Goal: Information Seeking & Learning: Learn about a topic

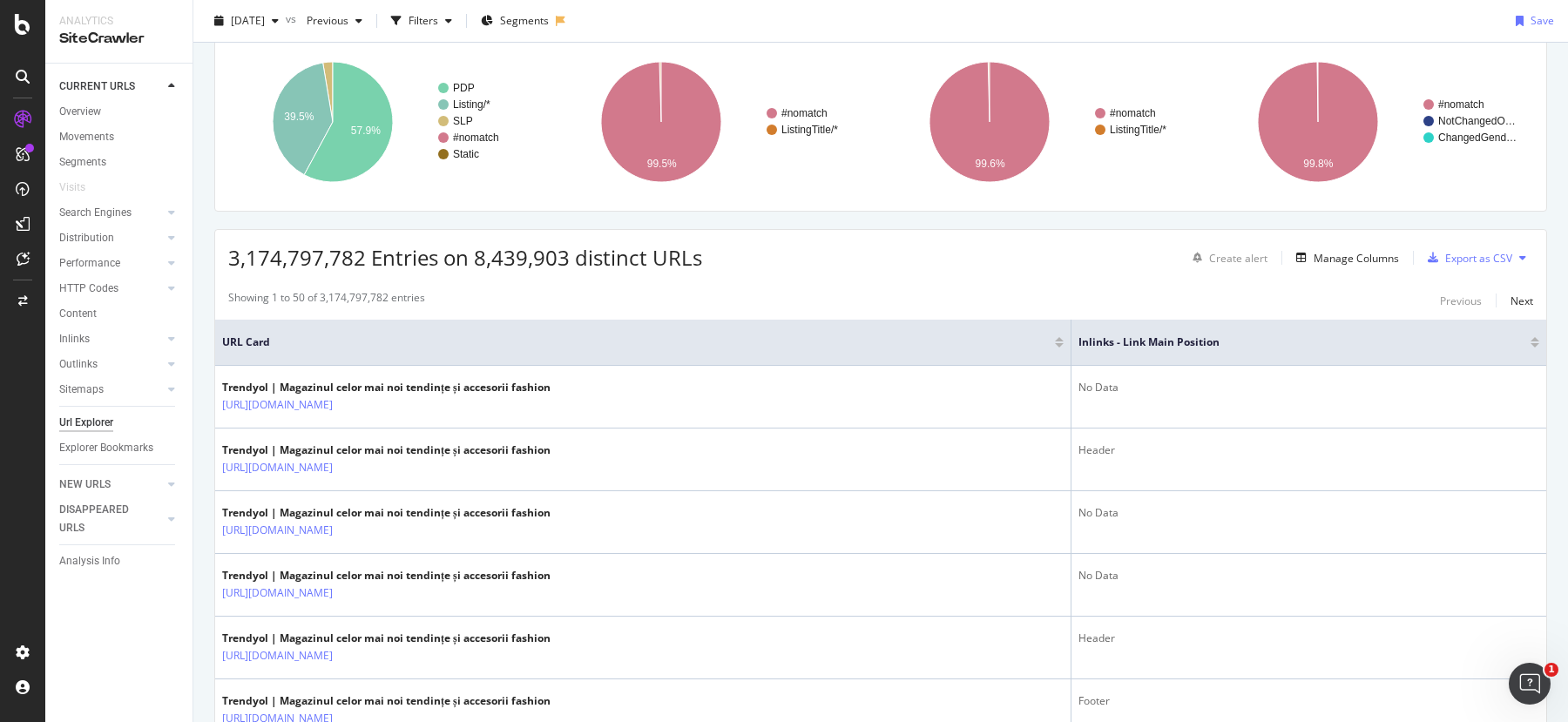
scroll to position [131, 0]
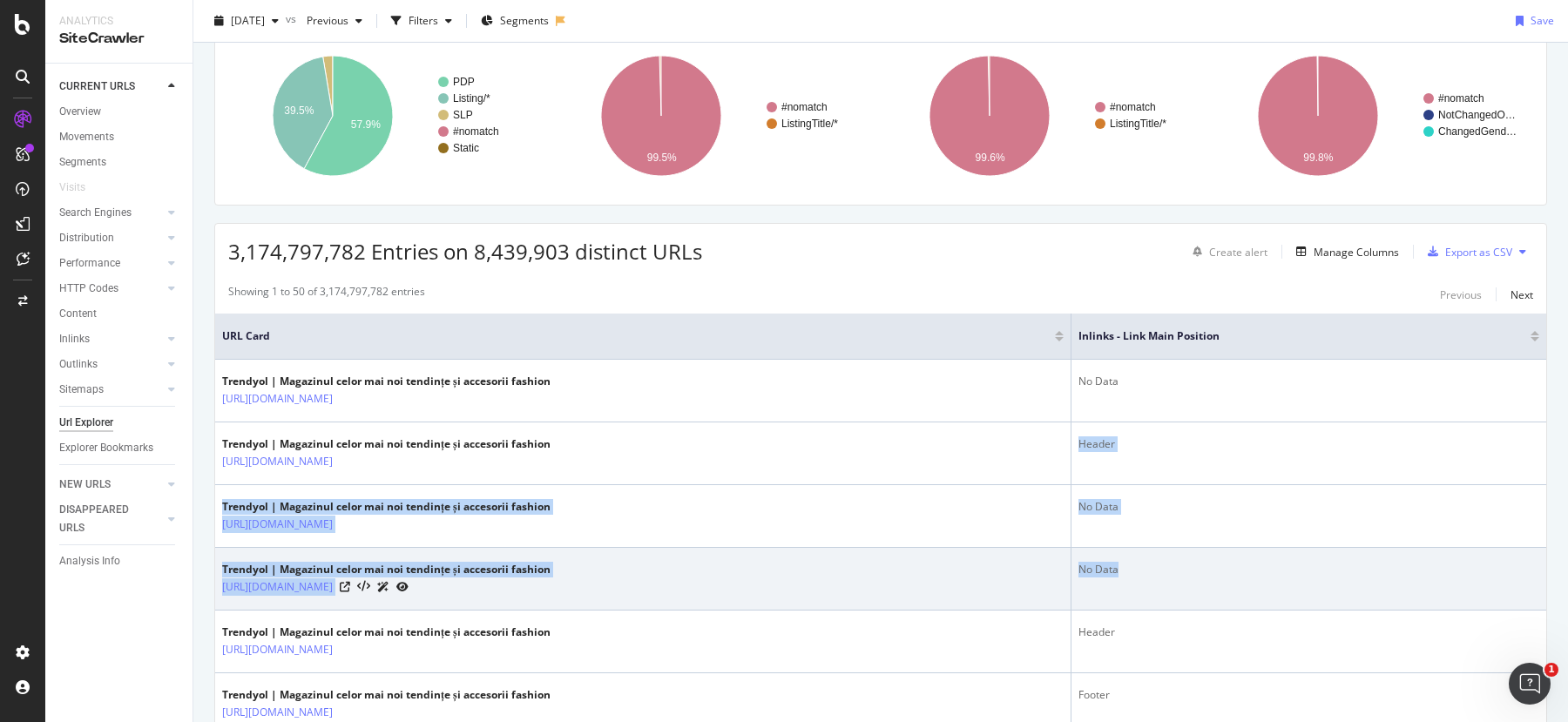
drag, startPoint x: 1075, startPoint y: 441, endPoint x: 1150, endPoint y: 574, distance: 152.7
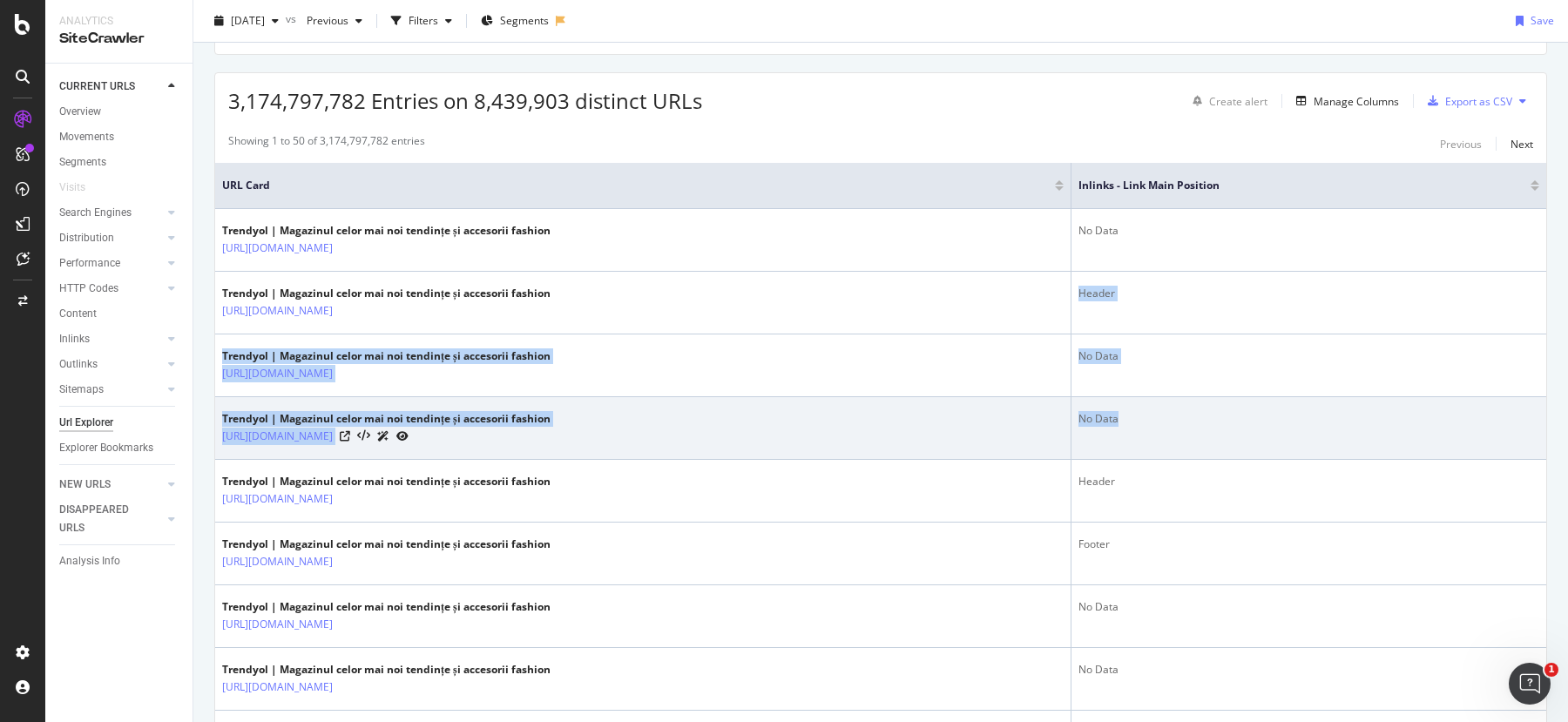
scroll to position [239, 0]
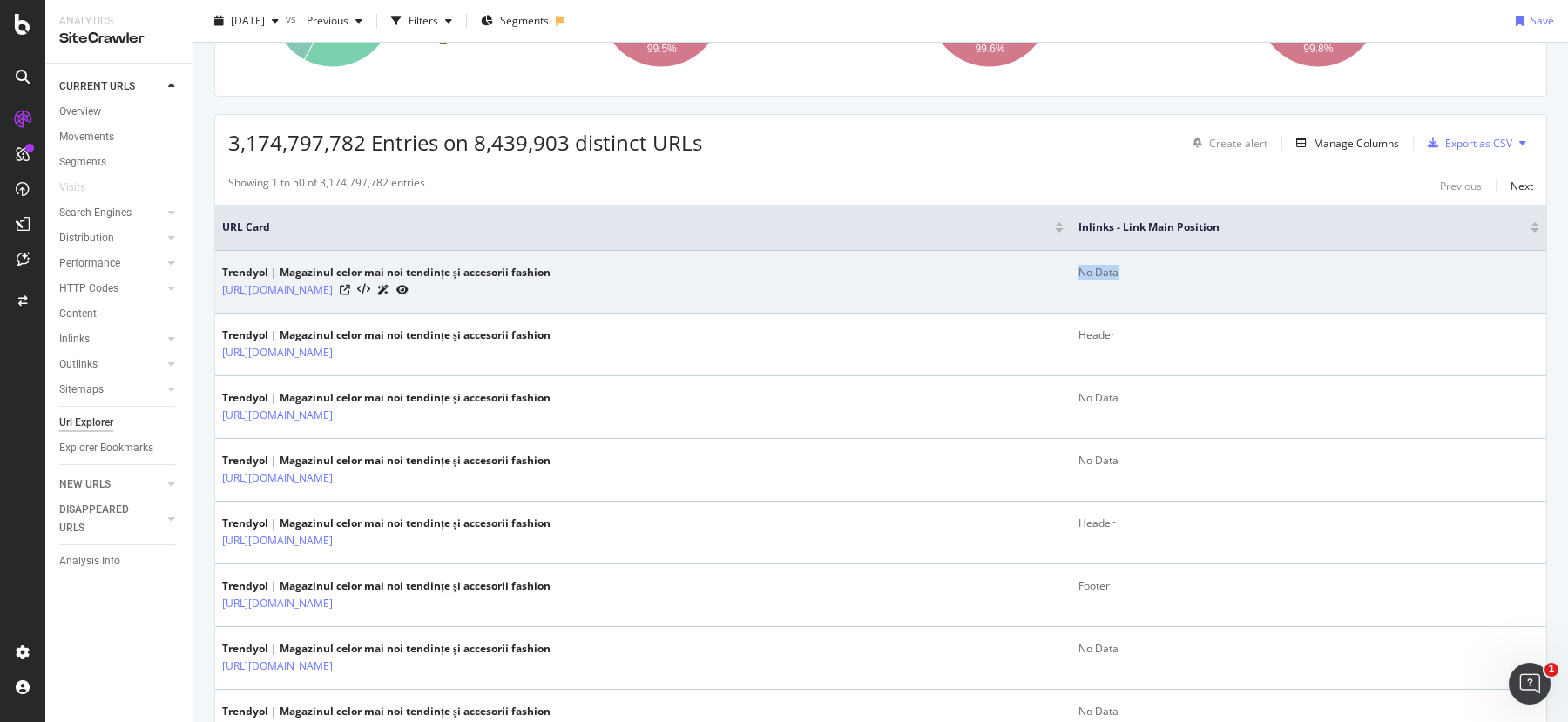
drag, startPoint x: 1077, startPoint y: 264, endPoint x: 1127, endPoint y: 271, distance: 50.5
click at [1126, 273] on td "No Data" at bounding box center [1309, 281] width 475 height 62
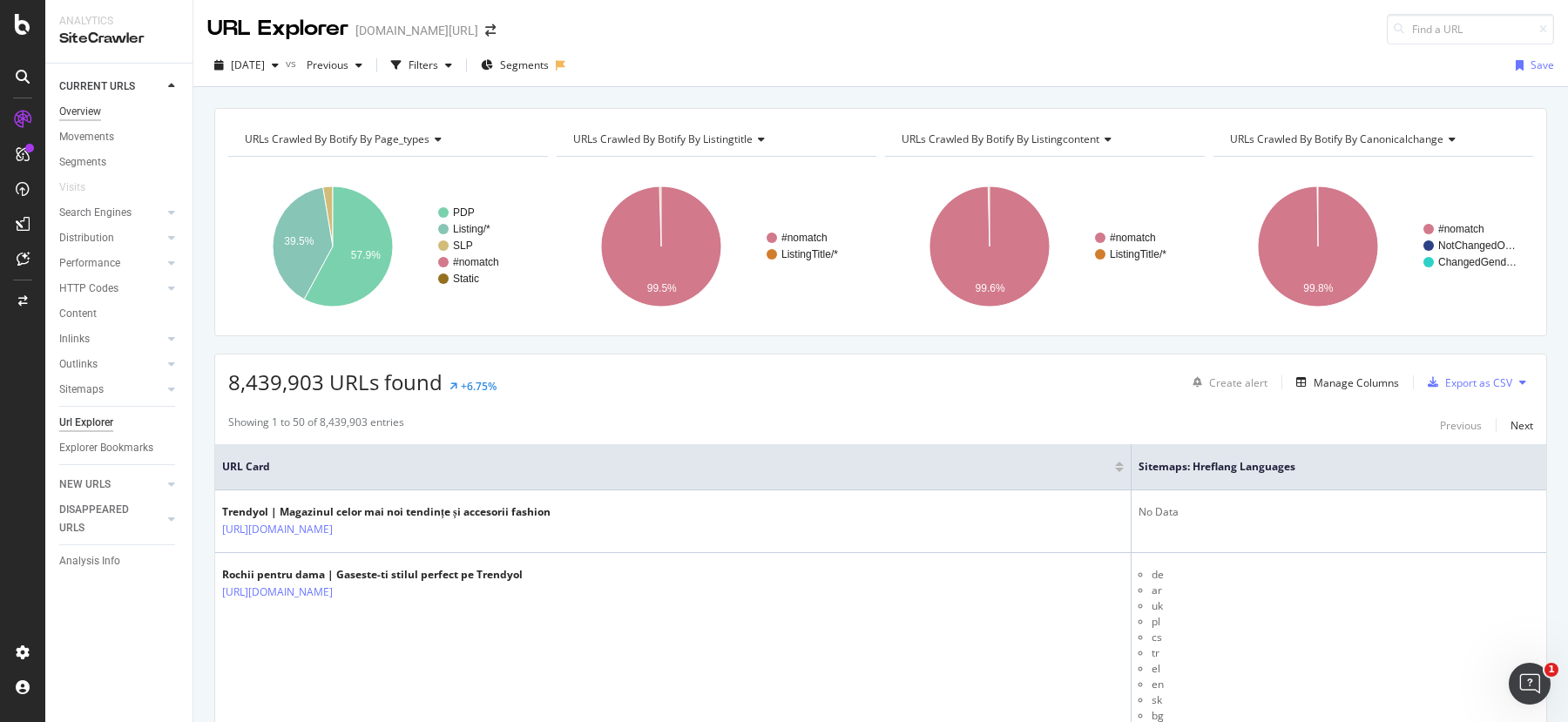
click at [84, 111] on div "Overview" at bounding box center [80, 112] width 42 height 18
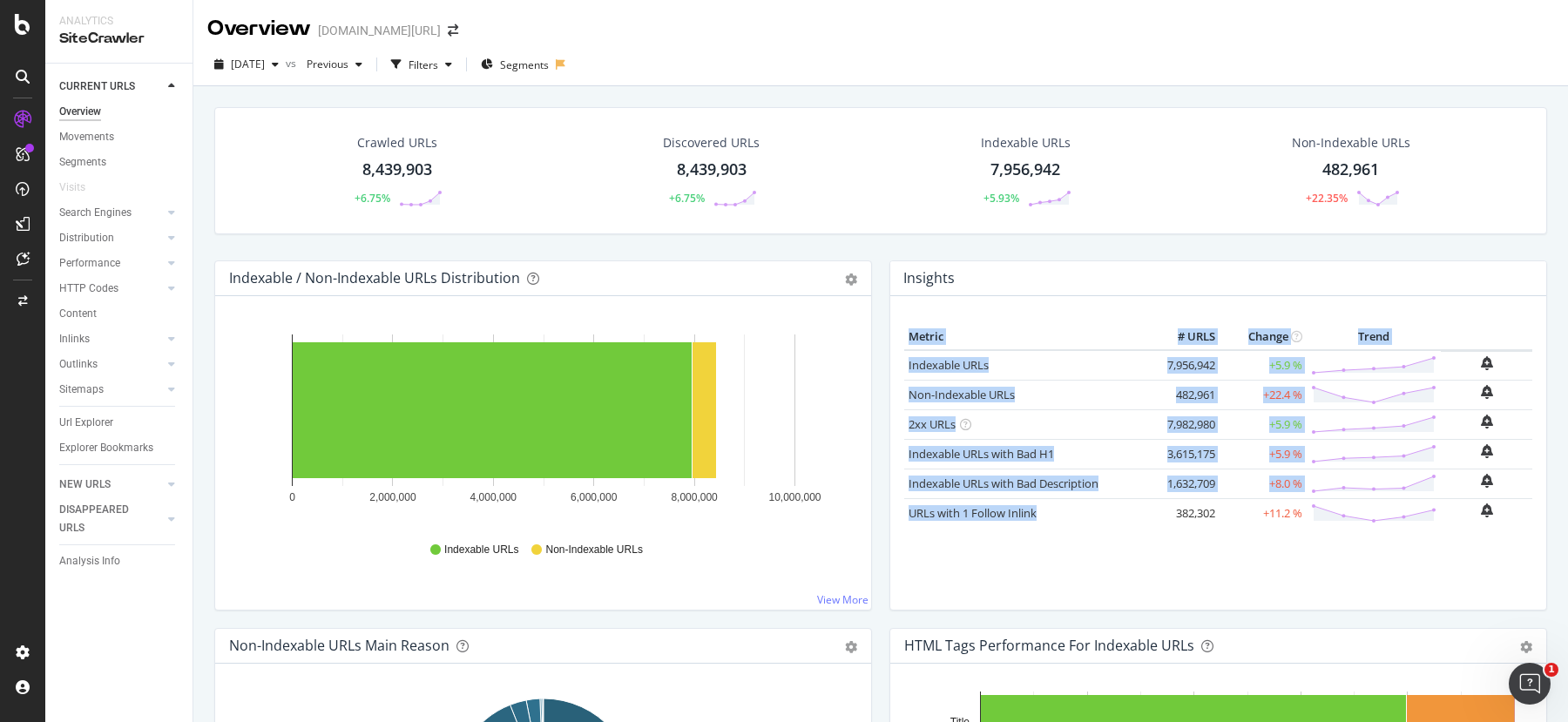
drag, startPoint x: 886, startPoint y: 326, endPoint x: 1098, endPoint y: 507, distance: 278.8
click at [1097, 509] on div "Insights Metric # URLS Change Trend Indexable URLs 7,956,942 +5.9 % Non-Indexab…" at bounding box center [1218, 444] width 675 height 368
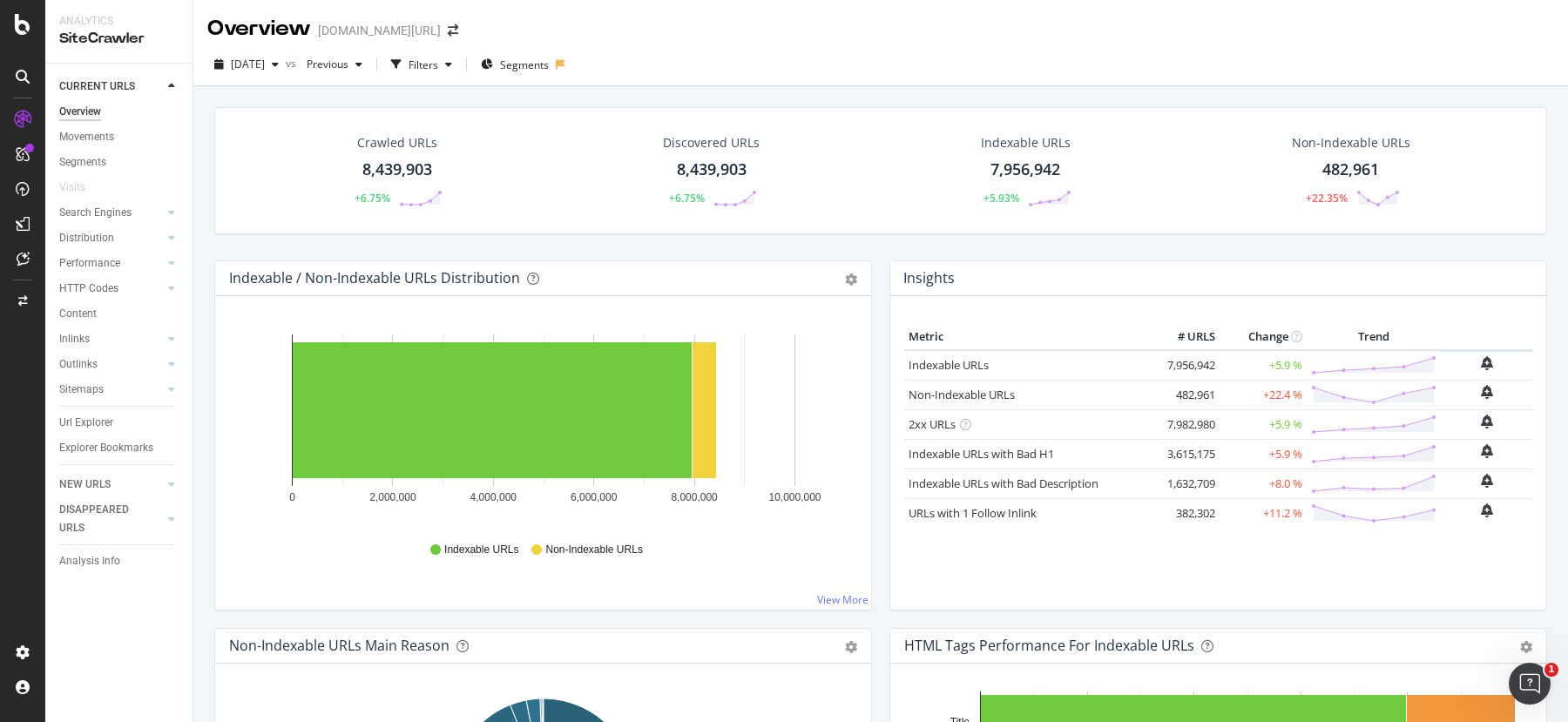
click at [1164, 540] on div "Metric # URLS Change Trend Indexable URLs 7,956,942 +5.9 % Non-Indexable URLs 4…" at bounding box center [1219, 459] width 628 height 272
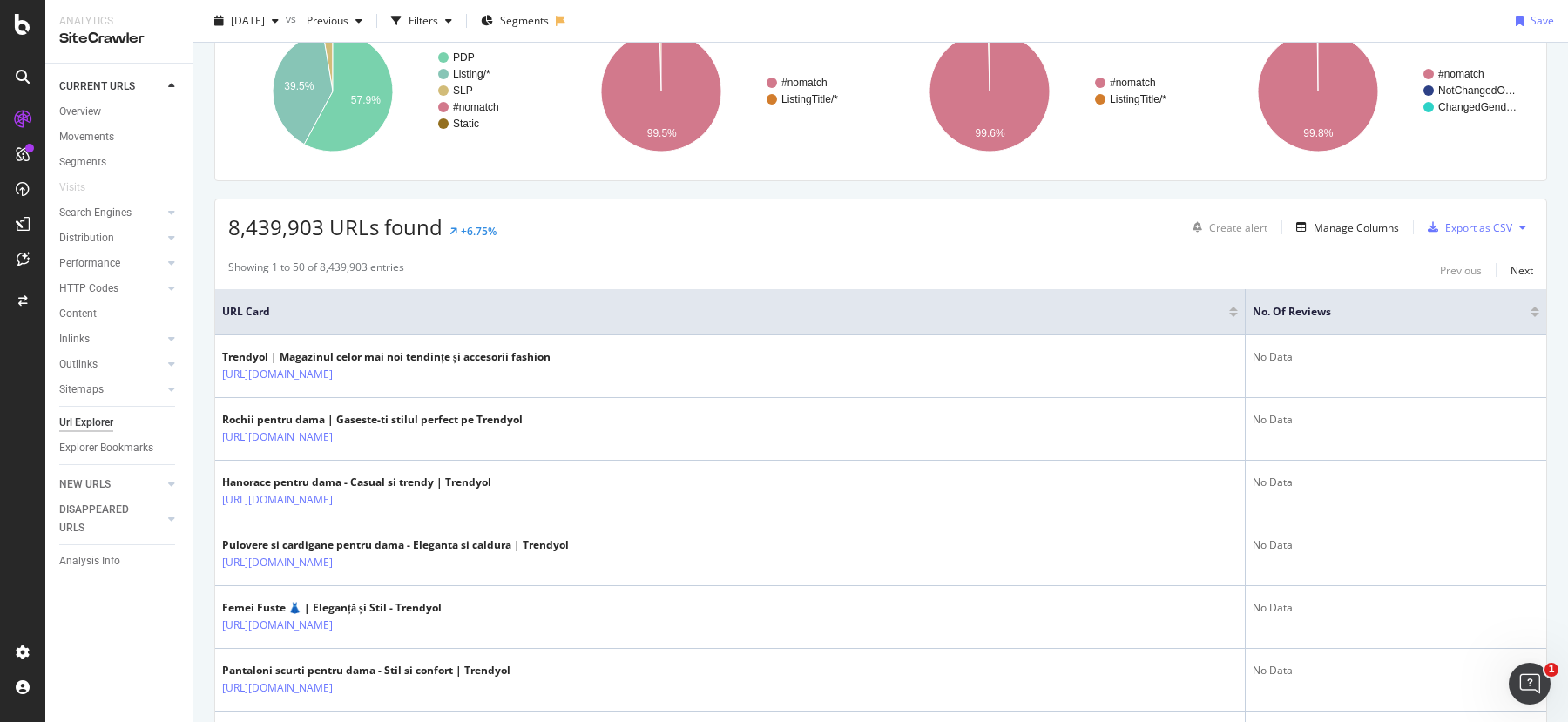
scroll to position [157, 0]
click at [1536, 310] on div at bounding box center [1535, 311] width 9 height 4
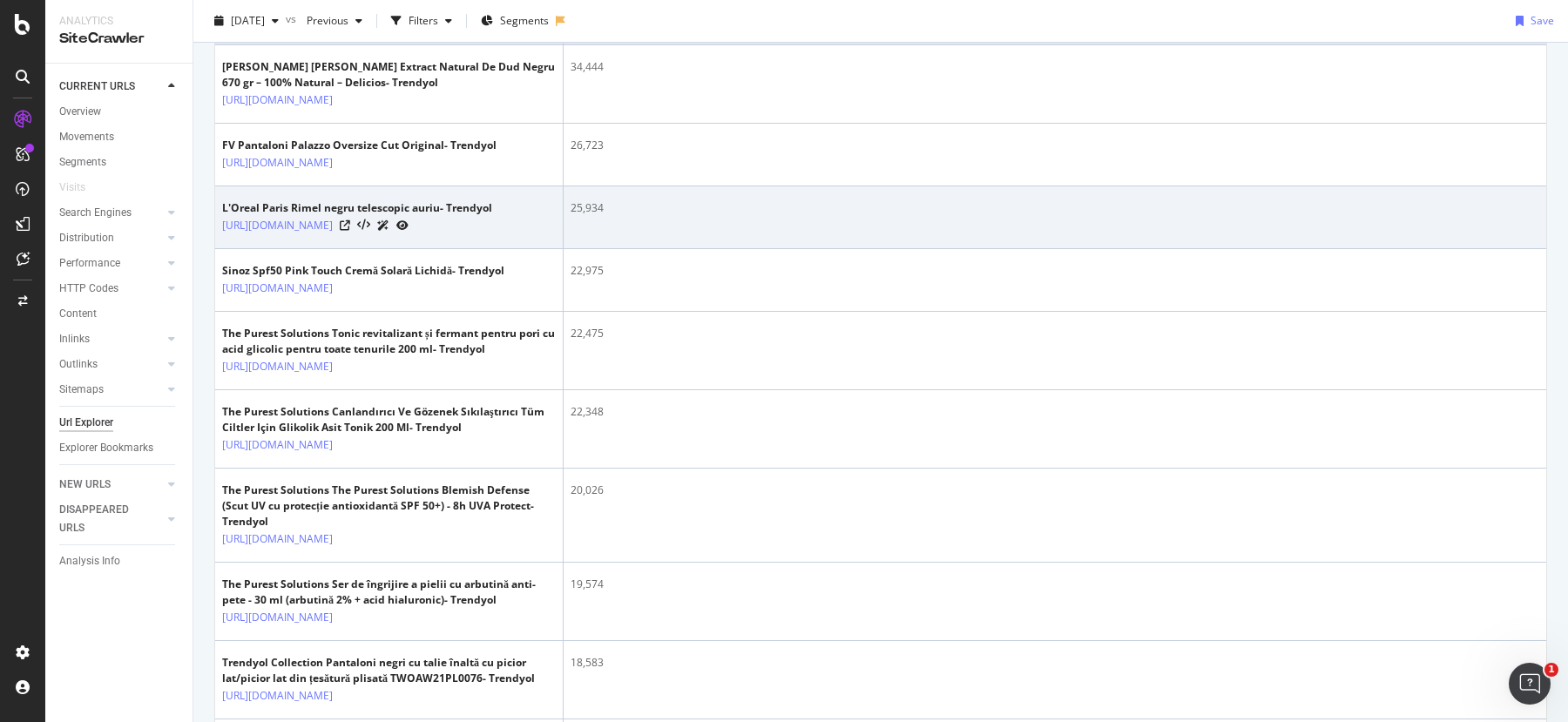
scroll to position [89, 0]
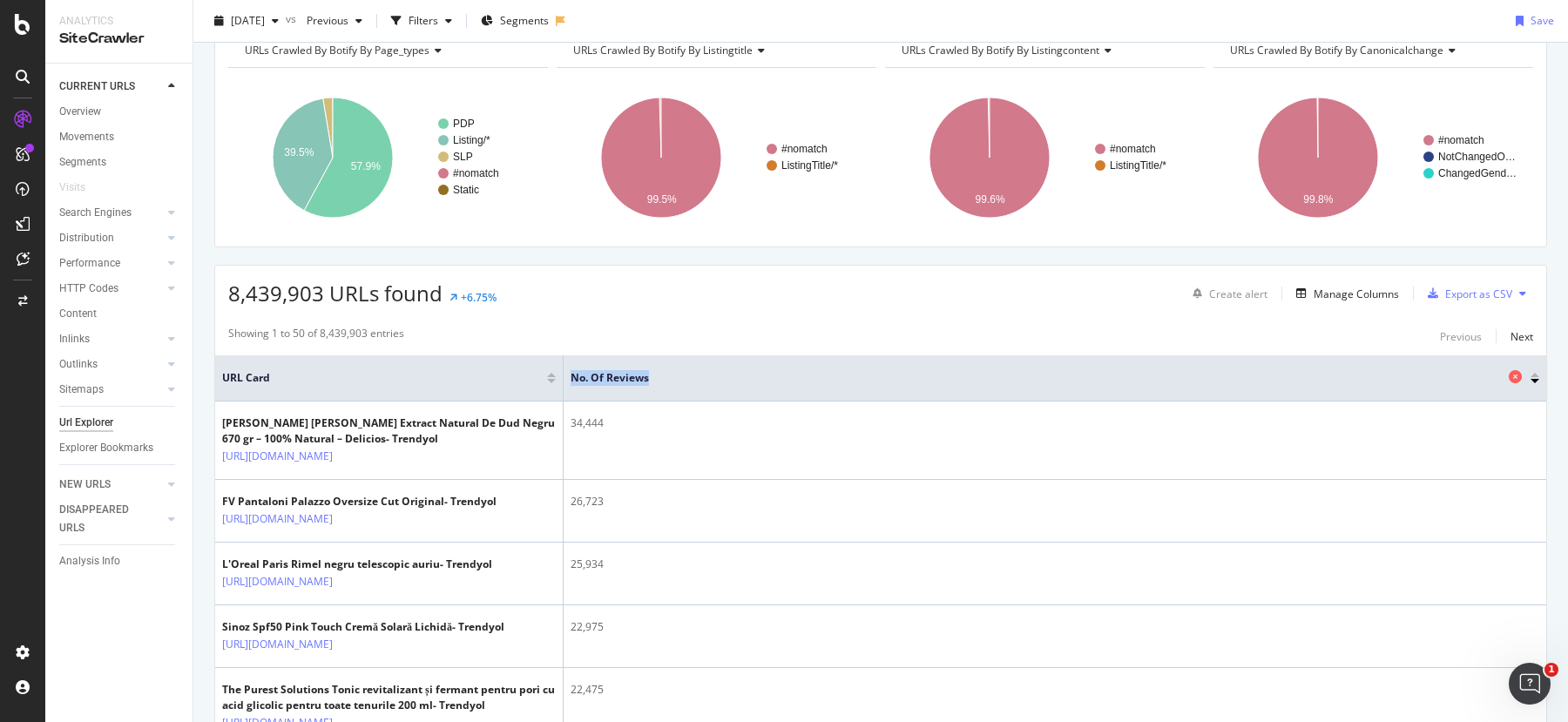
drag, startPoint x: 568, startPoint y: 381, endPoint x: 679, endPoint y: 374, distance: 111.2
click at [679, 376] on th "No. of Reviews" at bounding box center [1055, 378] width 983 height 46
click at [679, 374] on span "No. of Reviews" at bounding box center [1037, 378] width 934 height 16
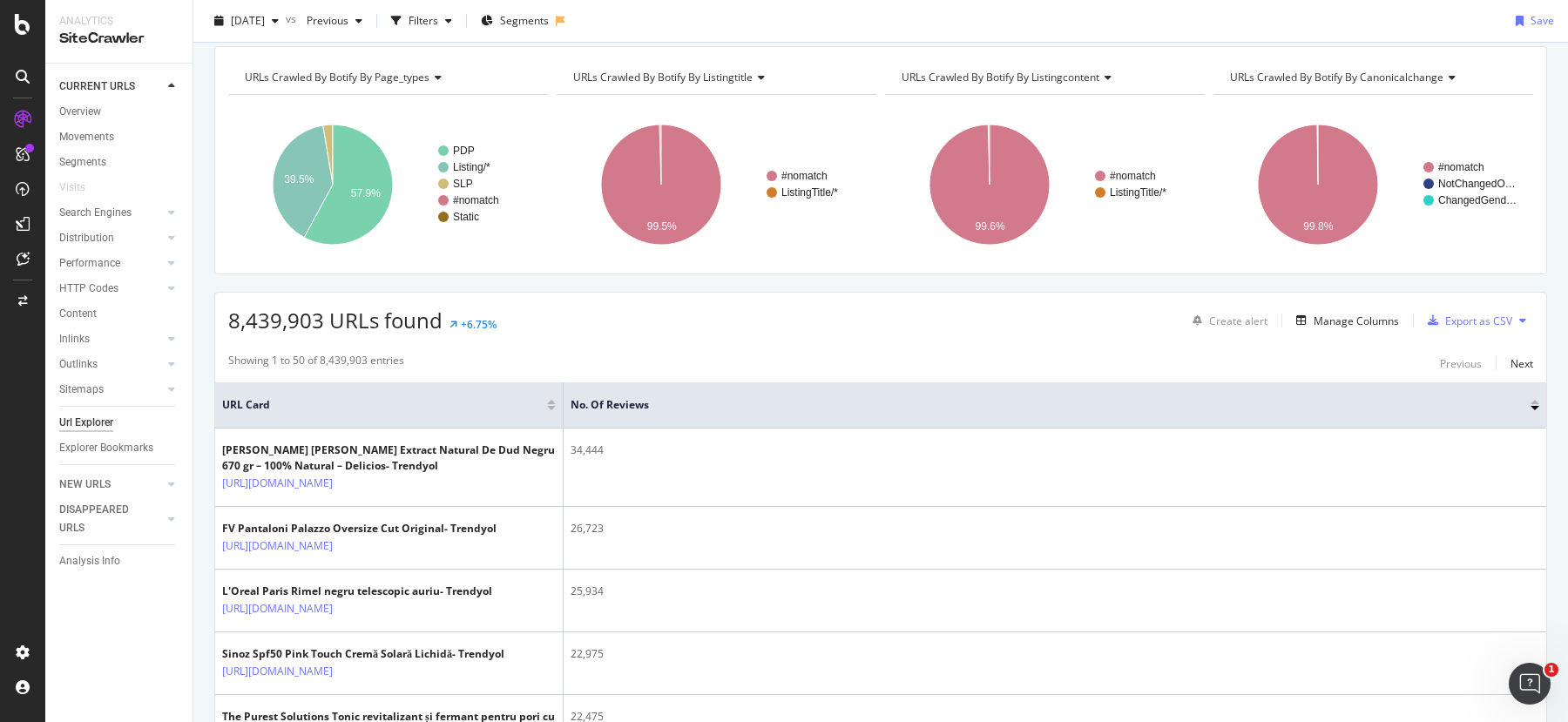
scroll to position [0, 0]
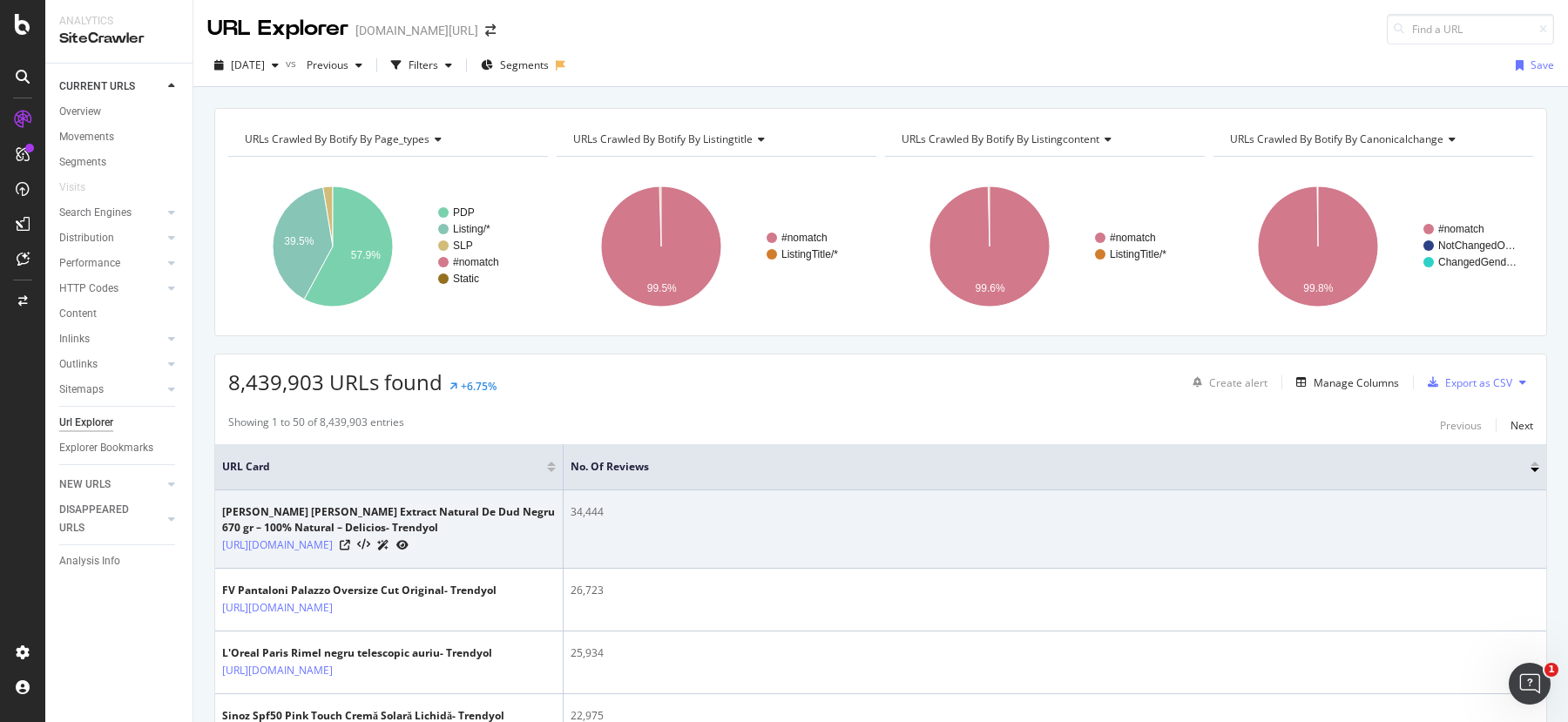
click at [1078, 492] on td "34,444" at bounding box center [1055, 529] width 983 height 78
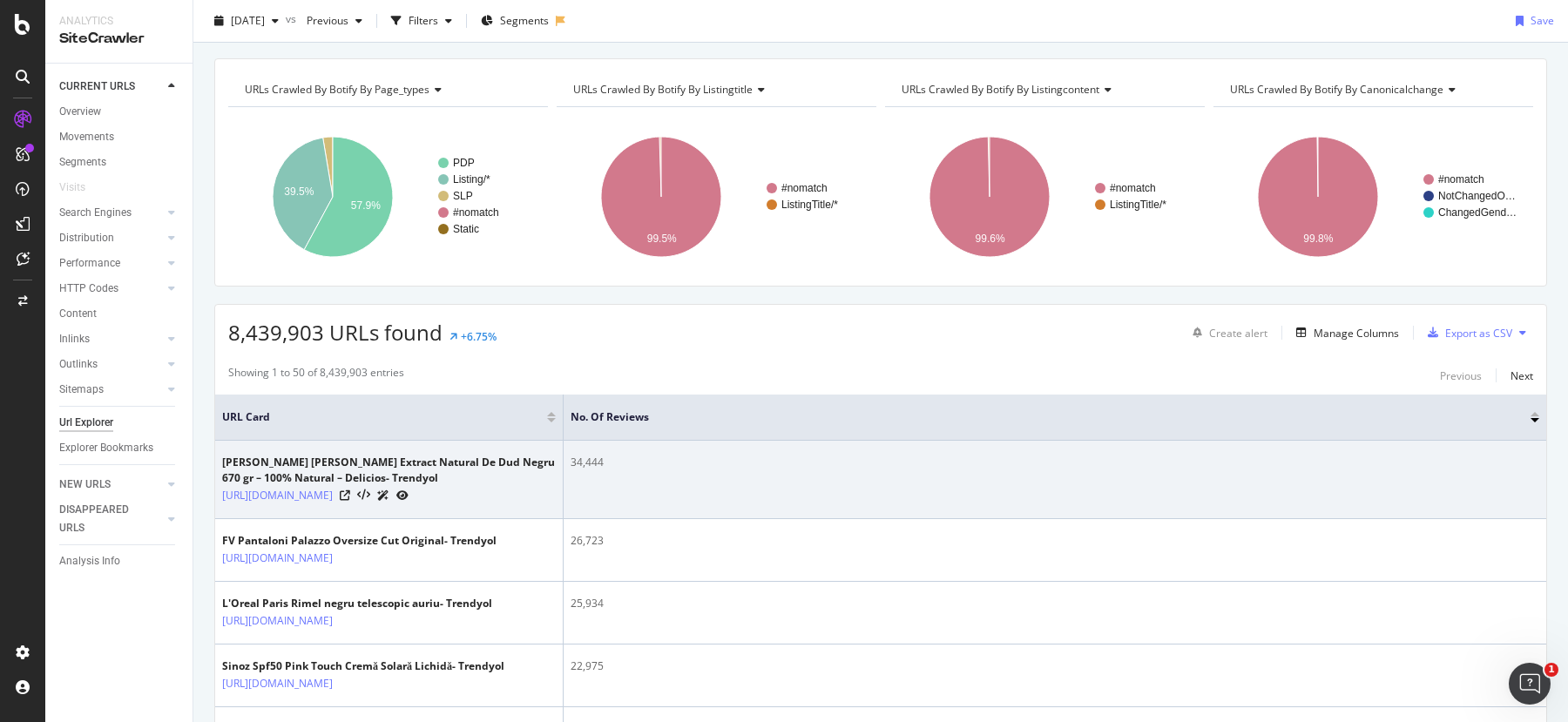
scroll to position [63, 0]
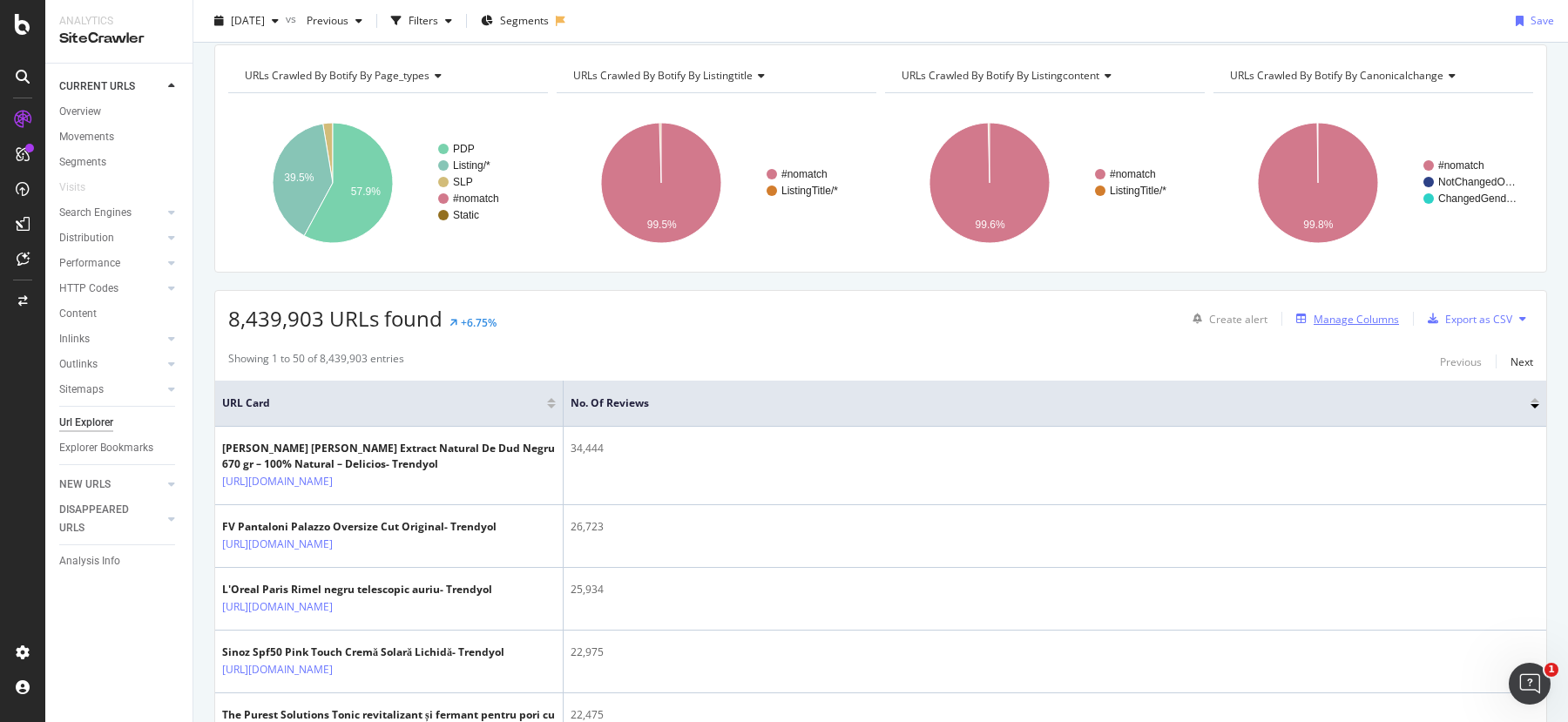
click at [1345, 313] on div "Manage Columns" at bounding box center [1356, 318] width 85 height 15
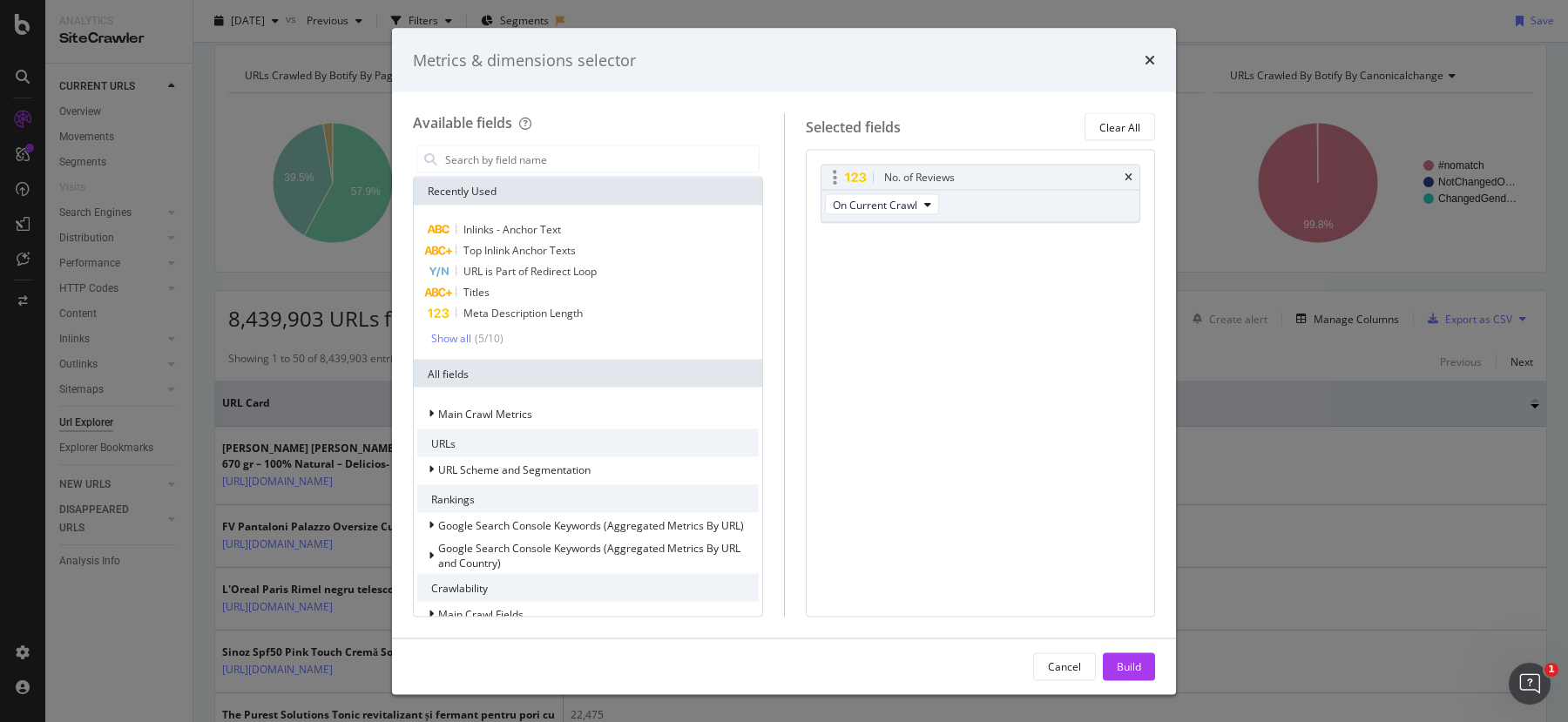
click at [834, 179] on icon "modal" at bounding box center [835, 178] width 4 height 18
click at [914, 179] on div "No. of Reviews" at bounding box center [920, 178] width 70 height 18
click at [521, 161] on input "modal" at bounding box center [601, 159] width 315 height 26
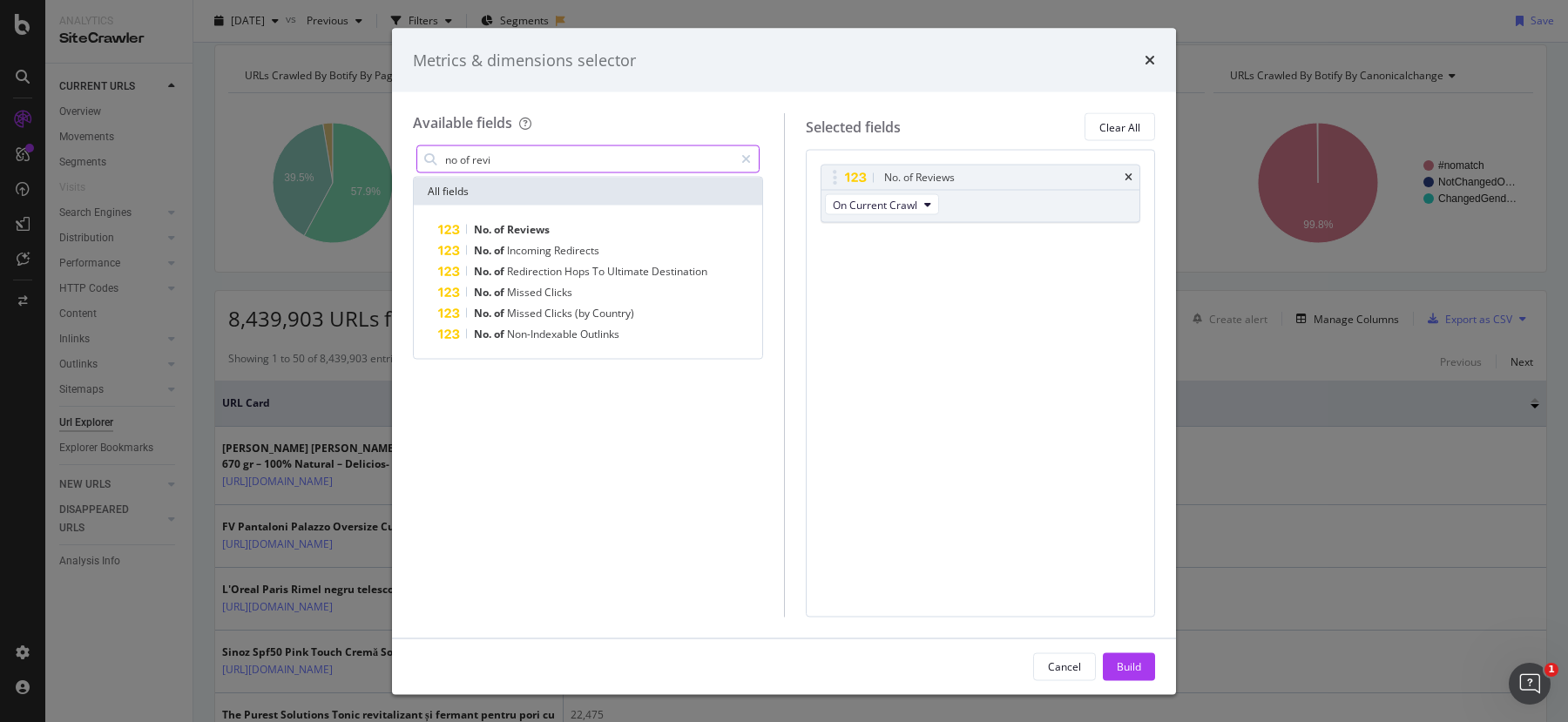
drag, startPoint x: 520, startPoint y: 158, endPoint x: 432, endPoint y: 157, distance: 88.0
click at [431, 157] on div "no of revi" at bounding box center [588, 159] width 343 height 28
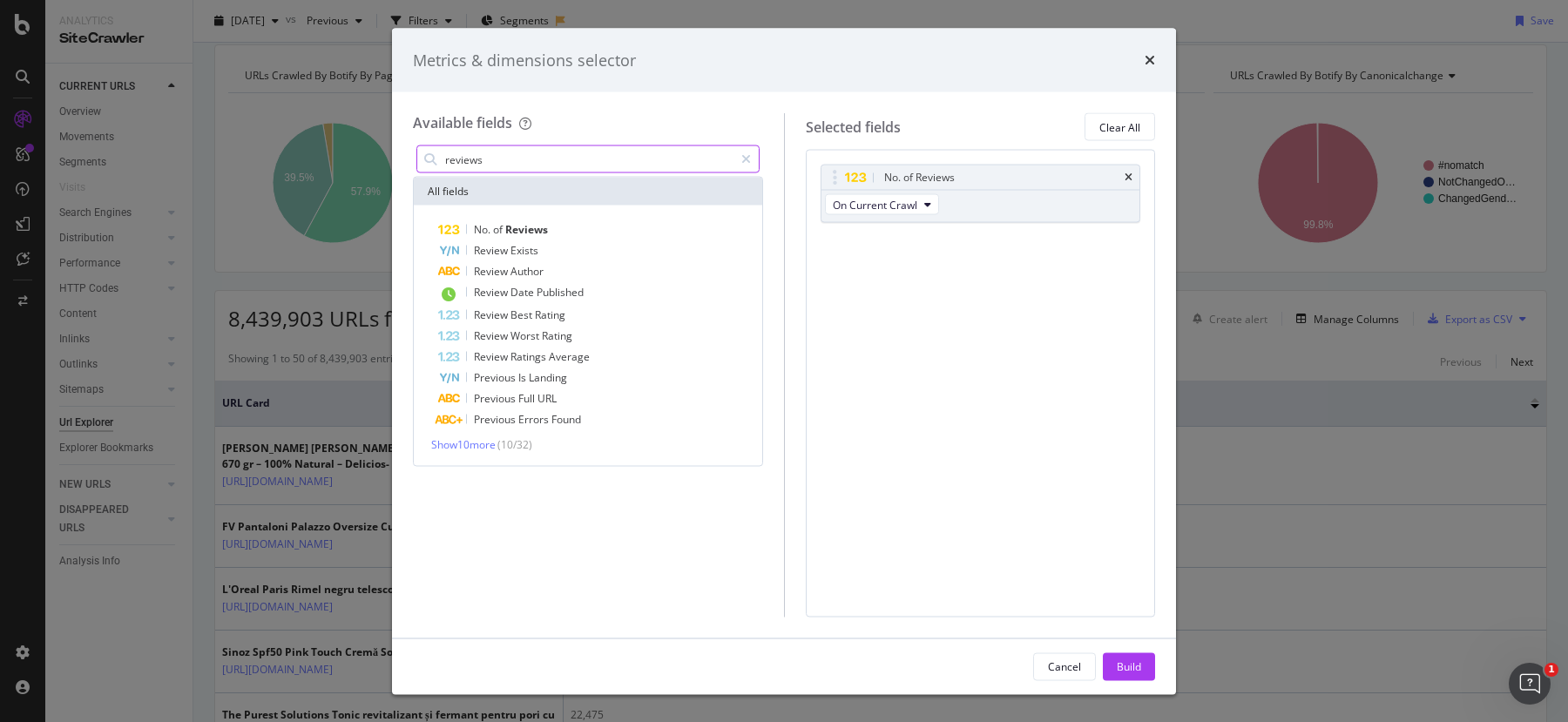
type input "reviews"
click at [332, 448] on div "Metrics & dimensions selector Available fields reviews All fields No. of Review…" at bounding box center [784, 361] width 1568 height 722
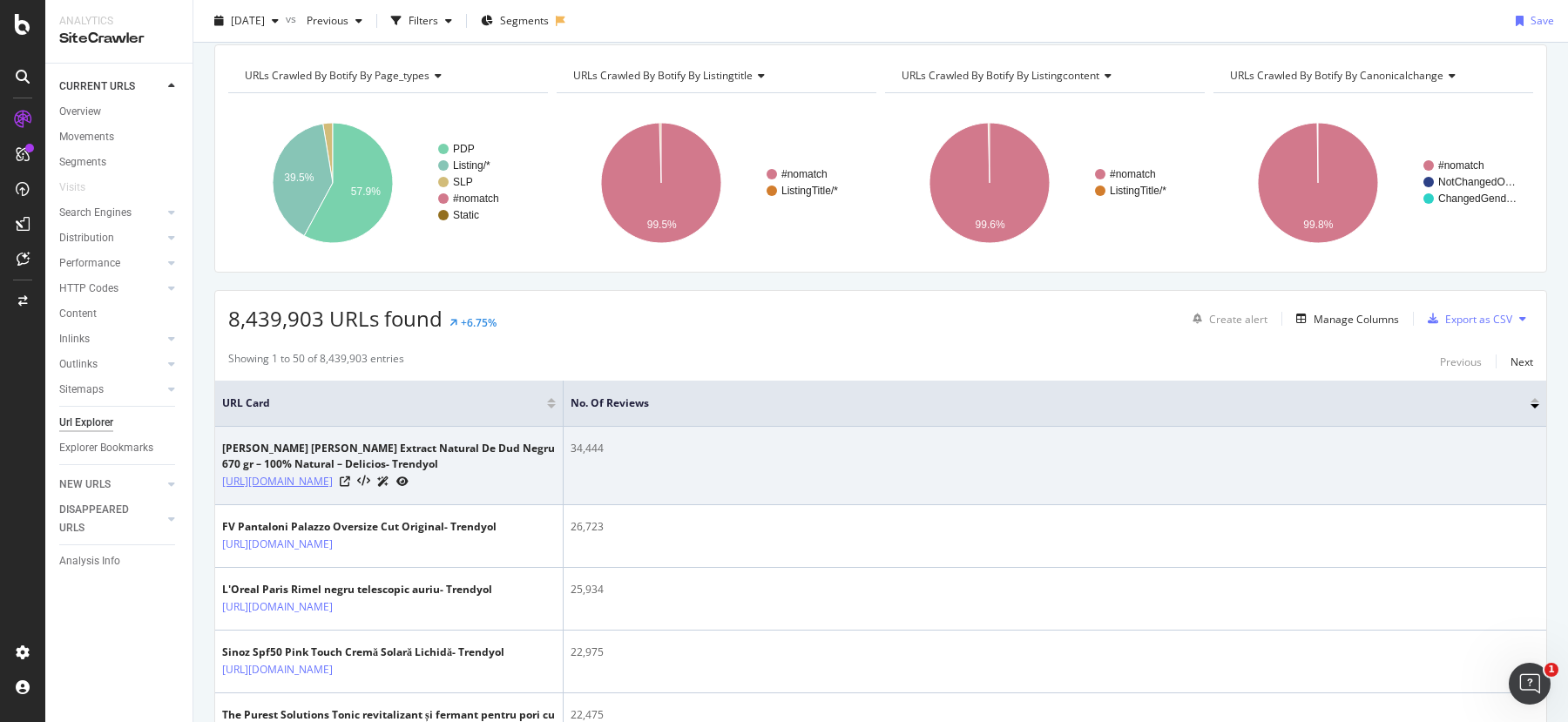
click at [333, 490] on link "https://www.trendyol.com/ro/zuhre-ana/zuhre-ana-extract-natural-de-dud-negru-67…" at bounding box center [277, 482] width 111 height 18
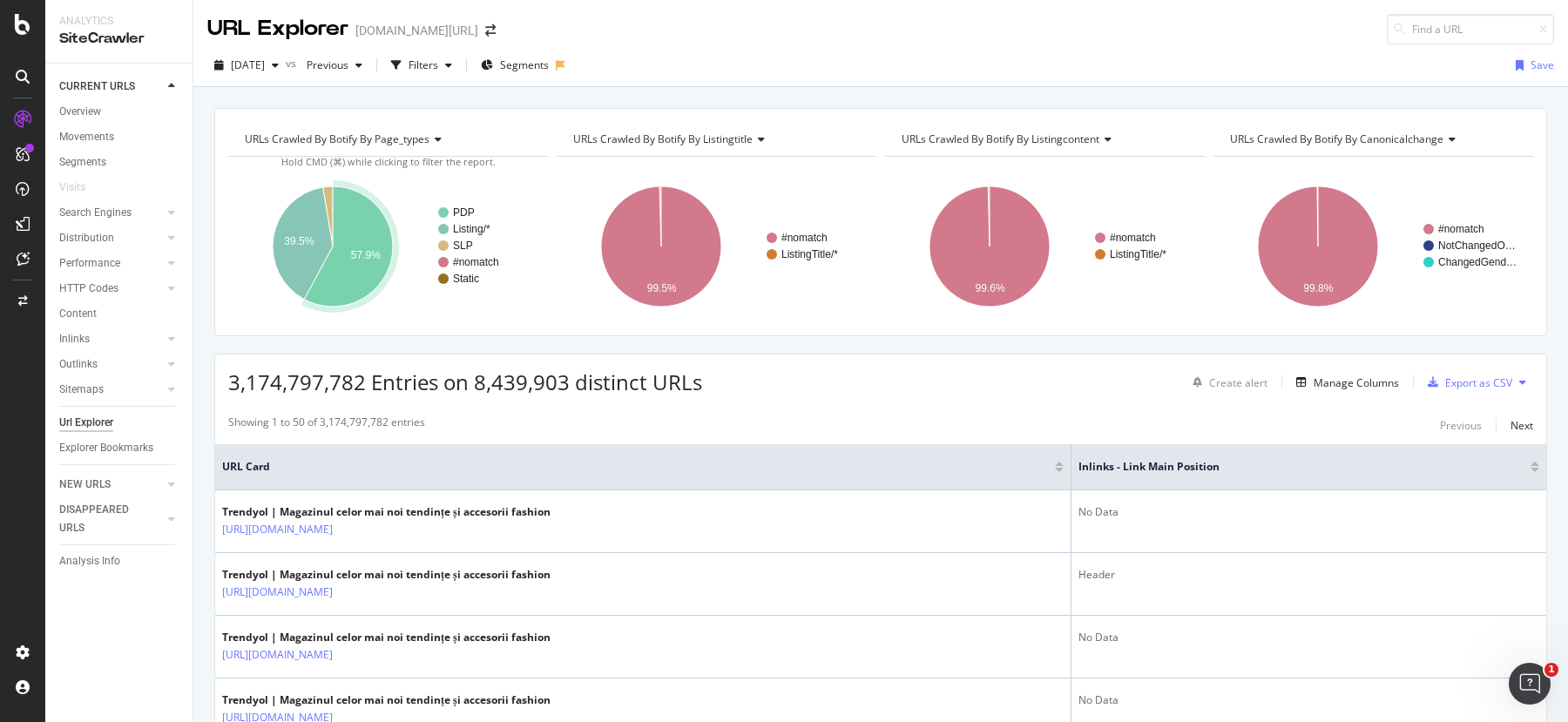
click at [365, 244] on icon "A chart." at bounding box center [348, 246] width 89 height 120
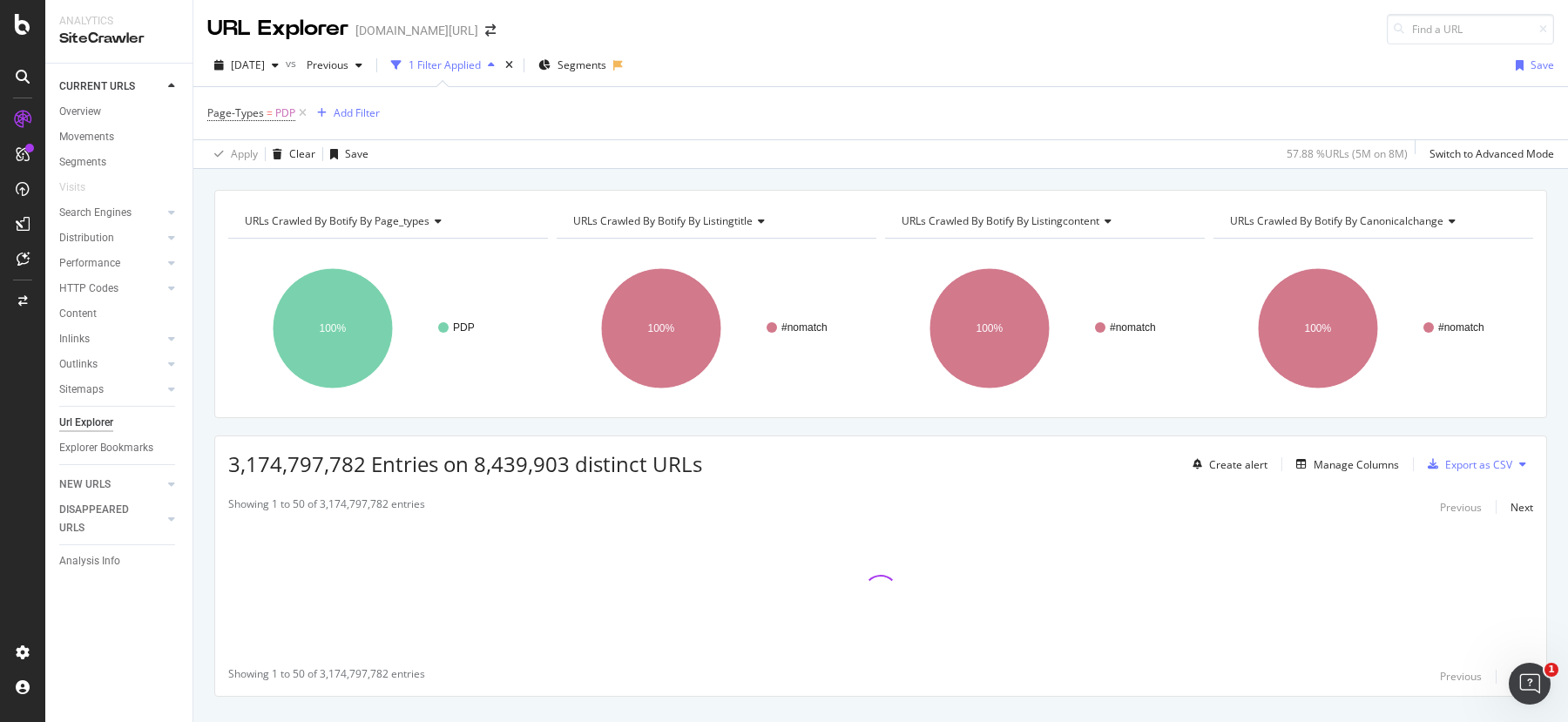
click at [473, 62] on div "1 Filter Applied" at bounding box center [444, 64] width 72 height 15
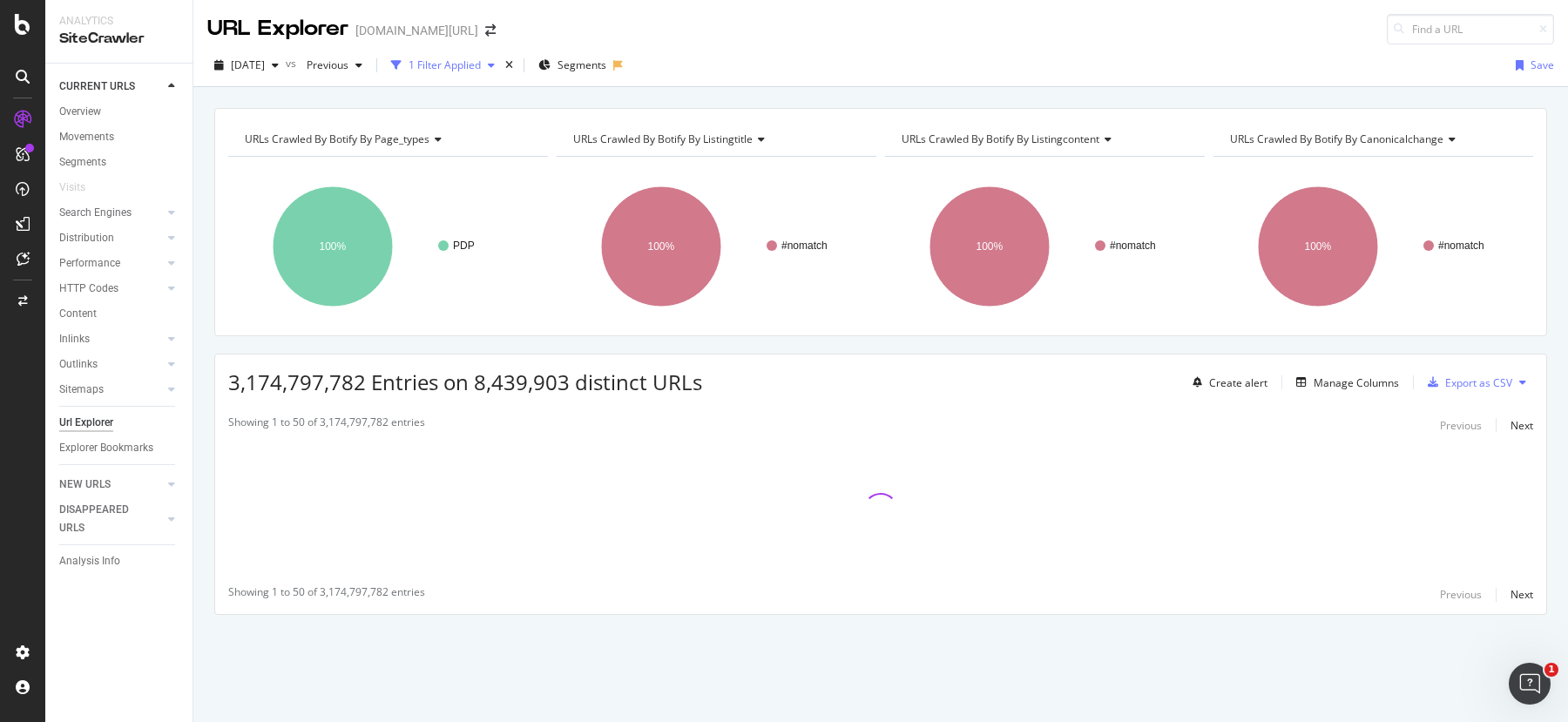
click at [473, 61] on div "1 Filter Applied" at bounding box center [444, 64] width 72 height 15
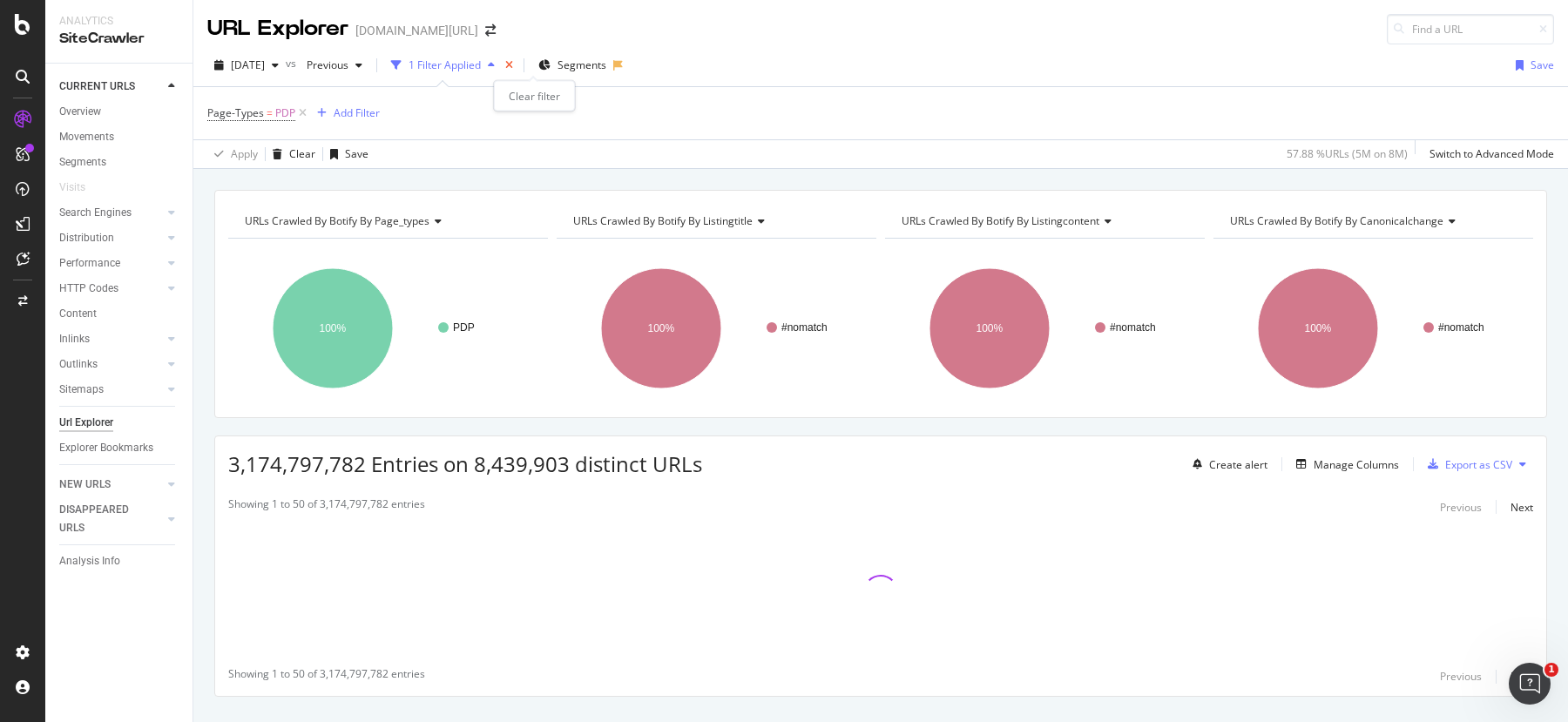
click at [513, 62] on icon "times" at bounding box center [509, 65] width 8 height 11
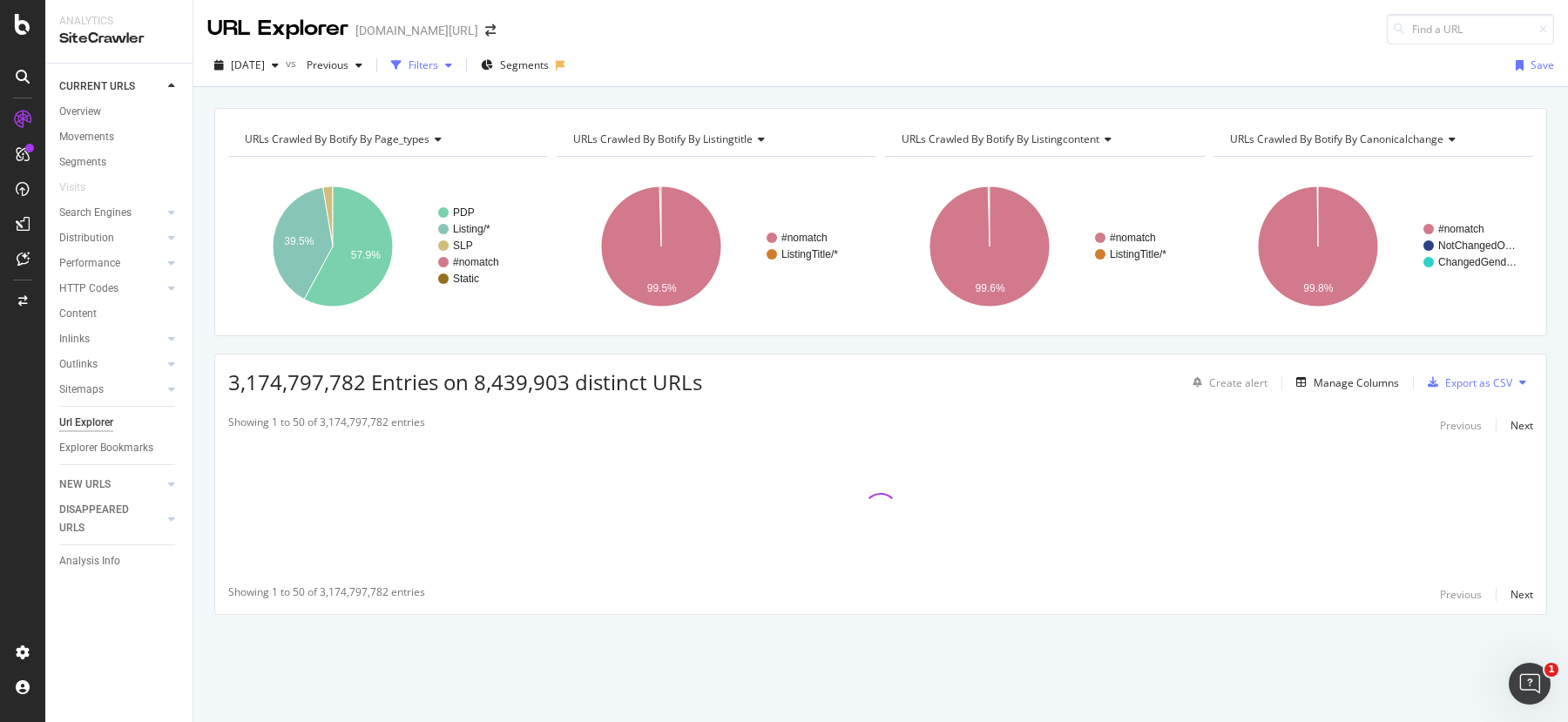
click at [438, 69] on div "Filters" at bounding box center [423, 64] width 30 height 15
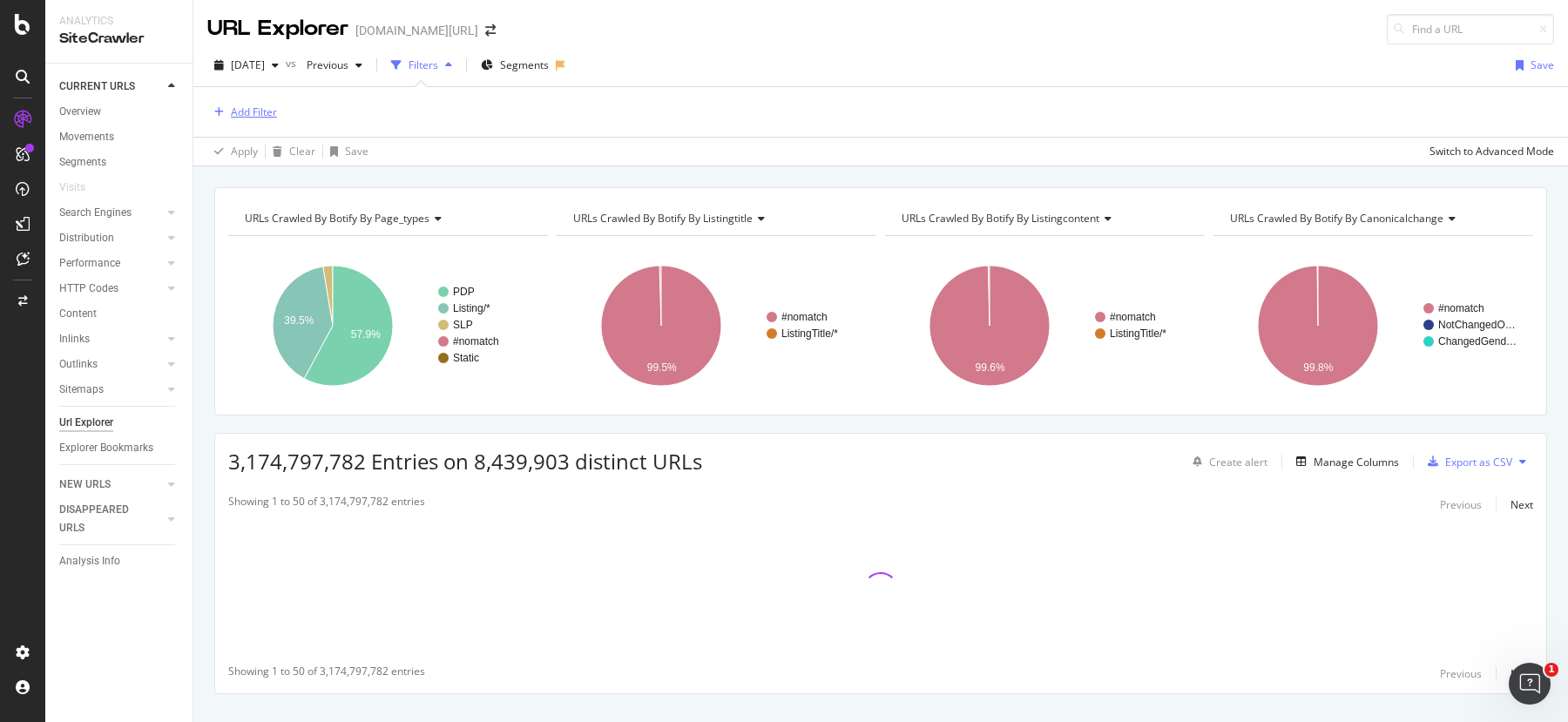
click at [273, 113] on div "Add Filter" at bounding box center [253, 112] width 46 height 15
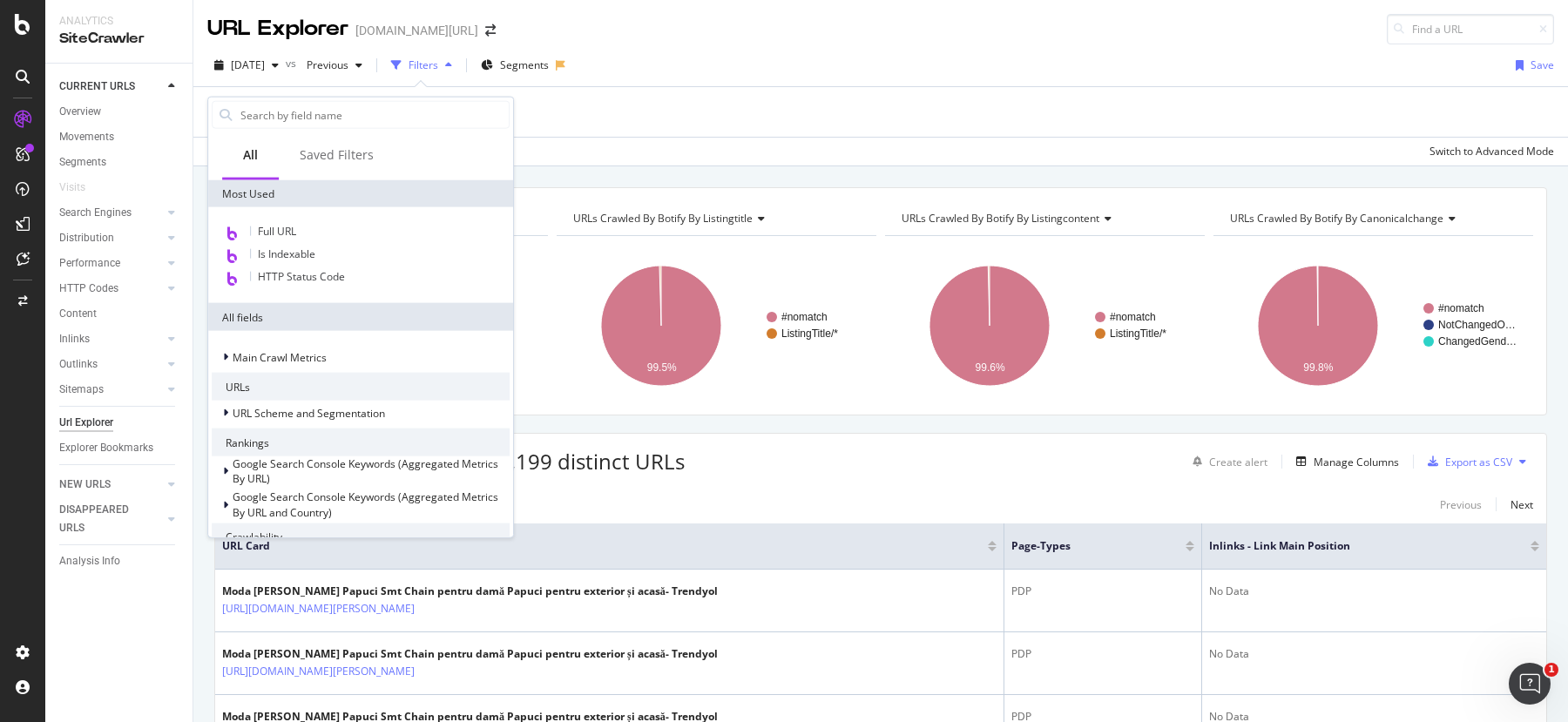
scroll to position [248, 0]
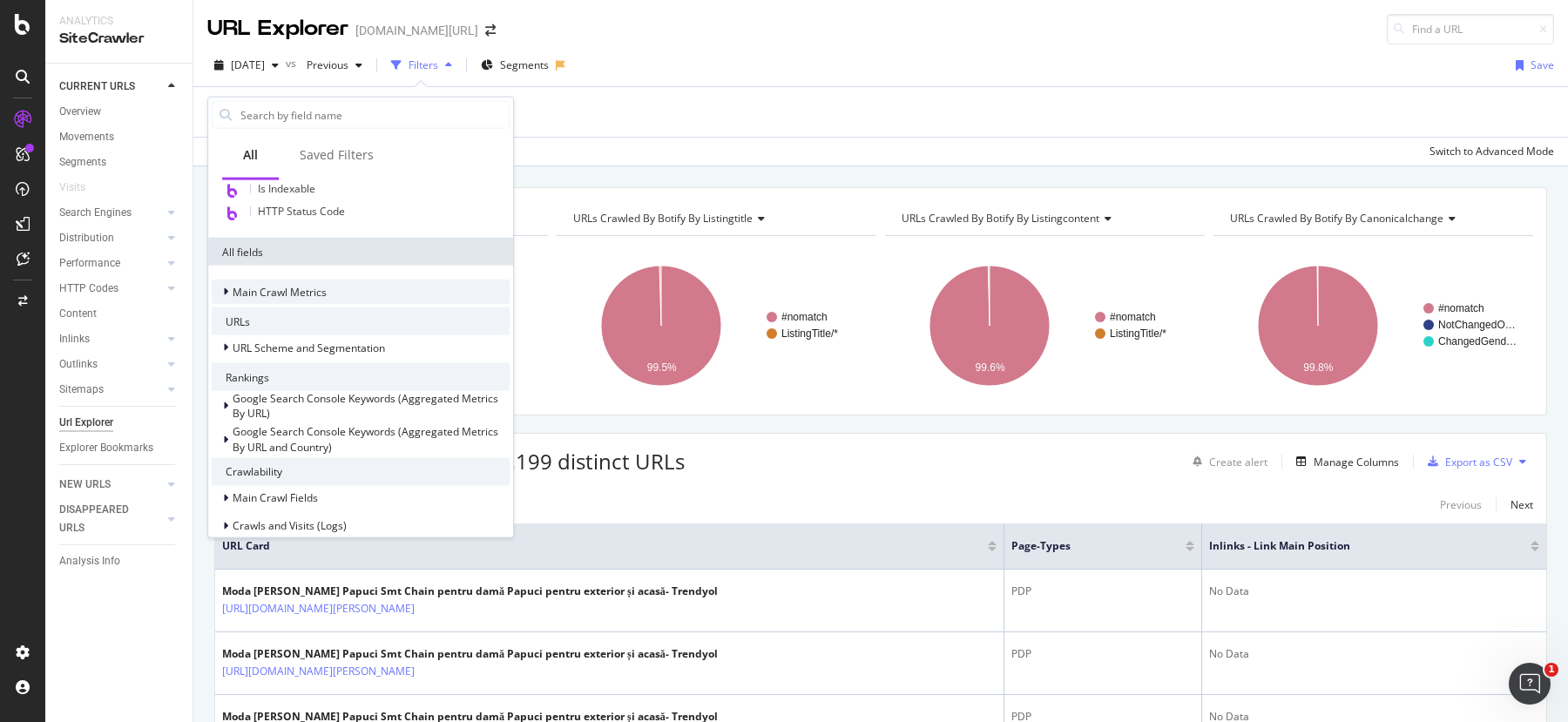
click at [226, 291] on icon at bounding box center [225, 292] width 5 height 11
